Goal: Transaction & Acquisition: Purchase product/service

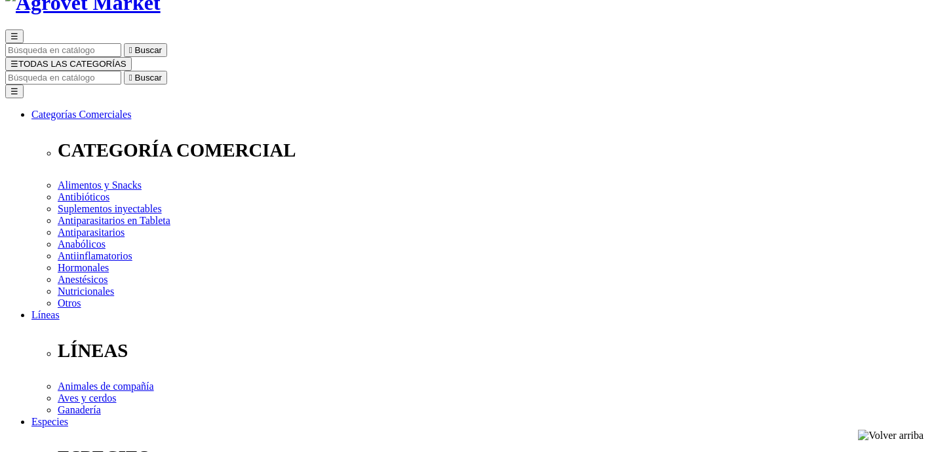
scroll to position [96, 0]
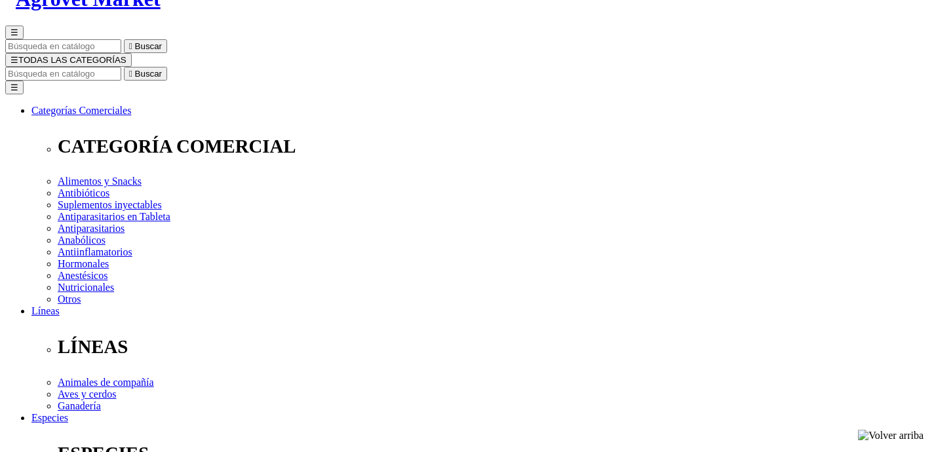
select select "399"
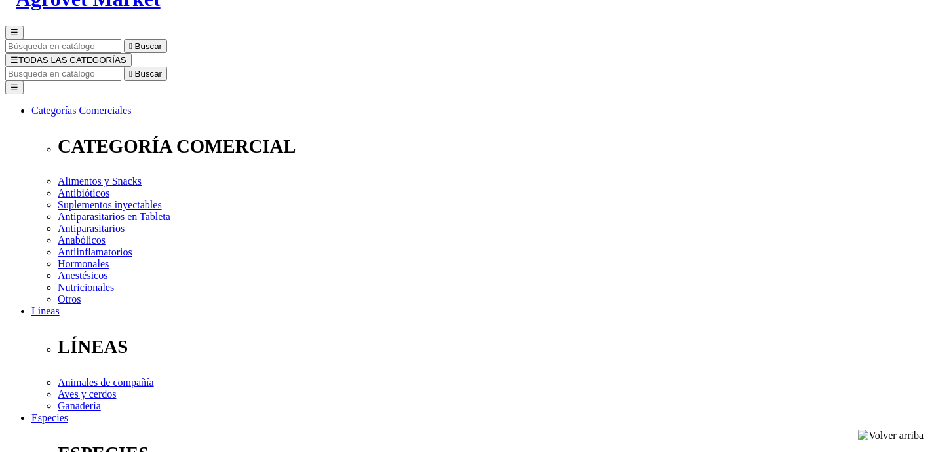
select select "402"
select select "399"
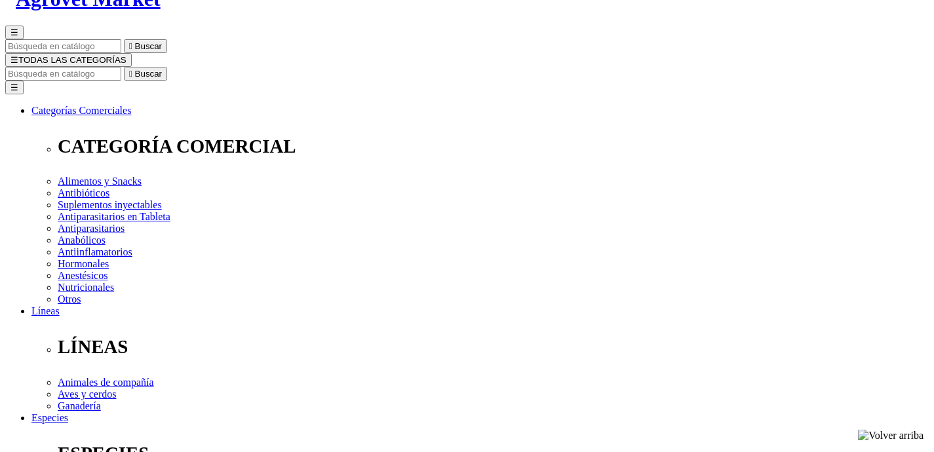
select select "399"
